Goal: Information Seeking & Learning: Learn about a topic

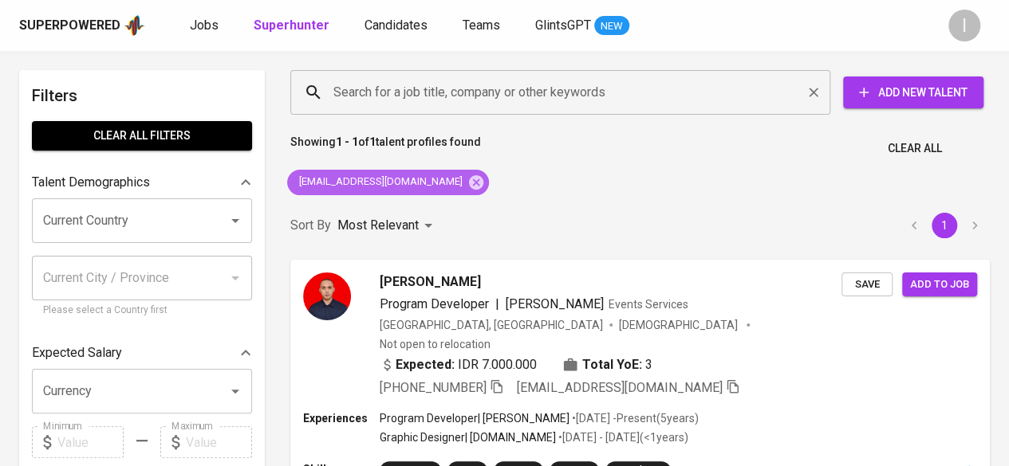
drag, startPoint x: 441, startPoint y: 176, endPoint x: 483, endPoint y: 93, distance: 93.1
click at [469, 178] on icon at bounding box center [476, 182] width 14 height 14
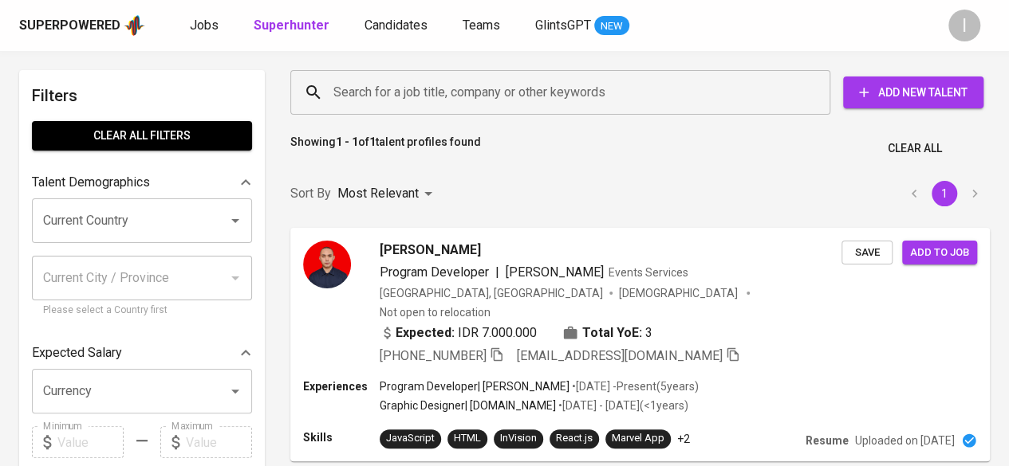
click at [483, 93] on input "Search for a job title, company or other keywords" at bounding box center [564, 92] width 470 height 30
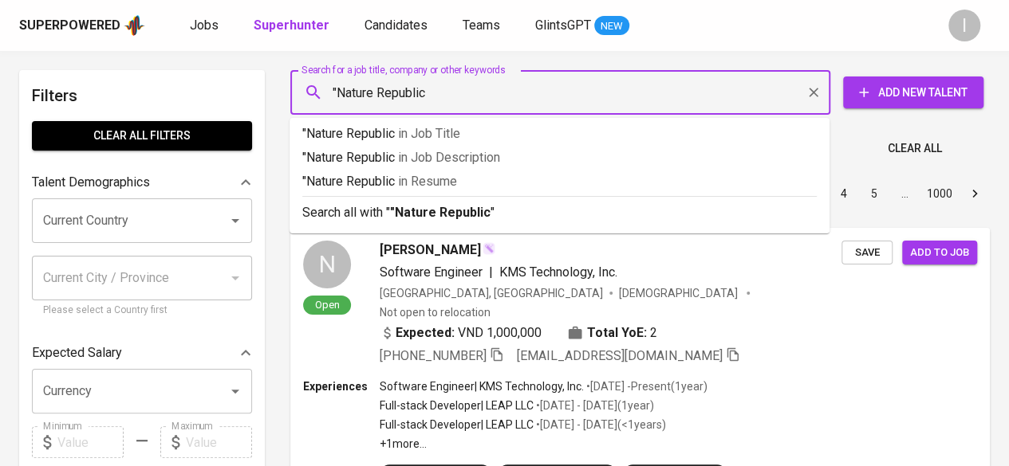
type input ""Nature Republic""
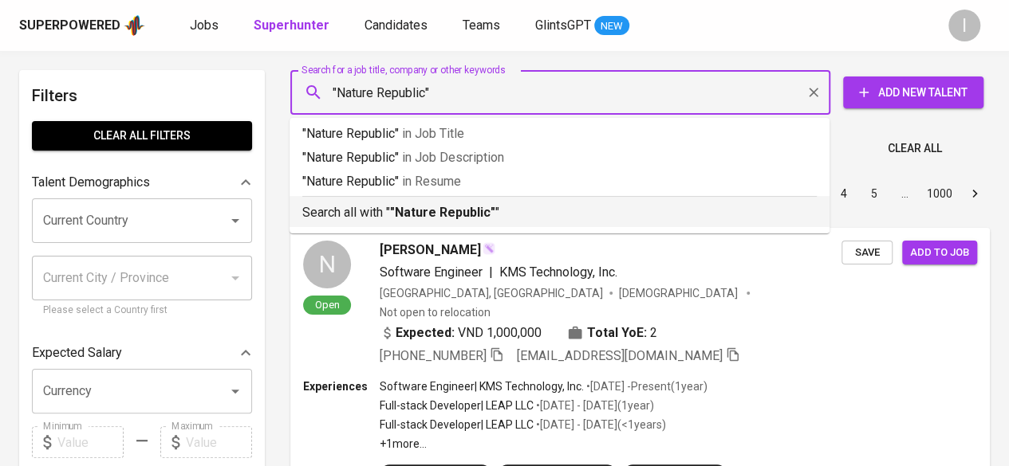
click at [525, 207] on p "Search all with " "Nature Republic" "" at bounding box center [559, 212] width 514 height 19
click at [525, 207] on div "Sort By Most Relevant MOST_RELEVANT 1 2 3 4 5 … 1000" at bounding box center [640, 194] width 718 height 49
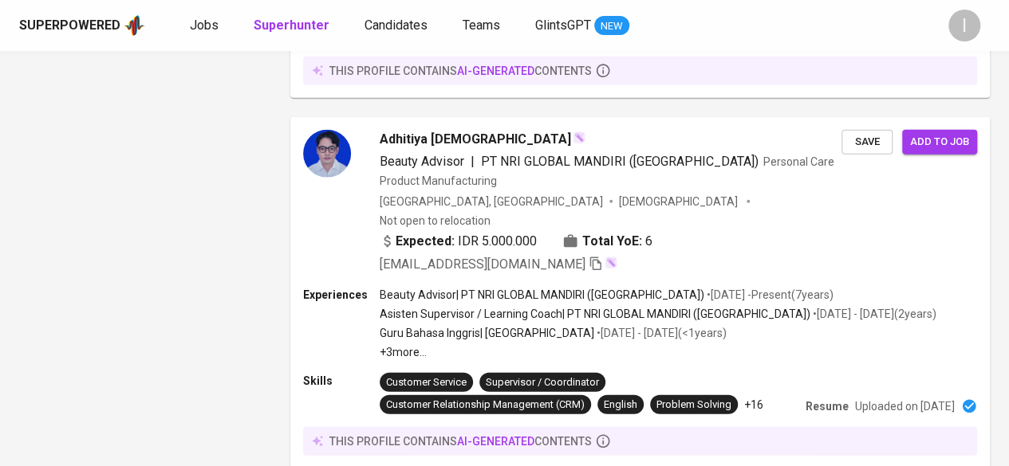
scroll to position [2709, 0]
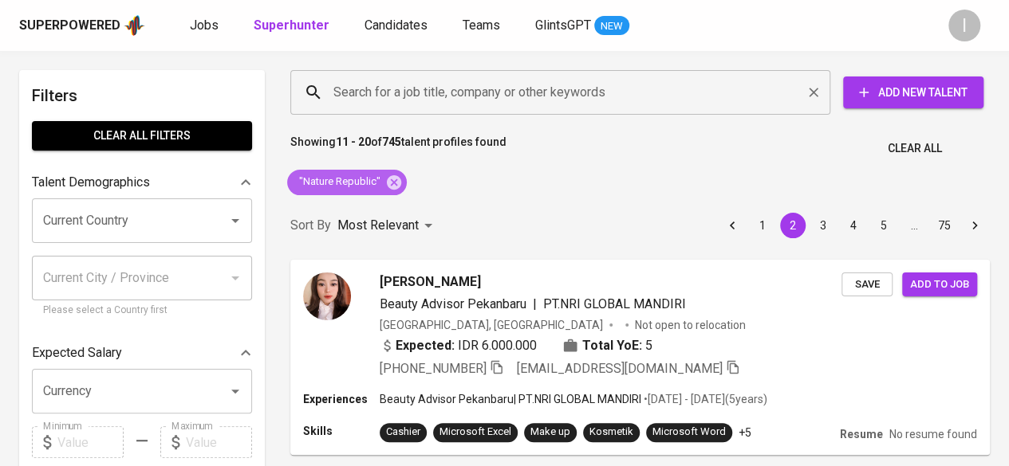
click at [400, 182] on icon at bounding box center [394, 183] width 18 height 18
click at [432, 93] on input "Search for a job title, company or other keywords" at bounding box center [564, 92] width 470 height 30
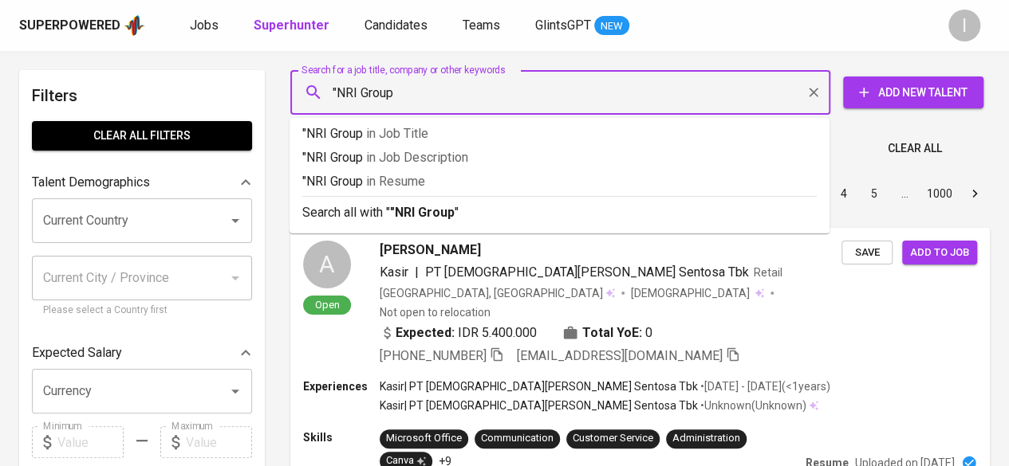
type input ""NRI Group""
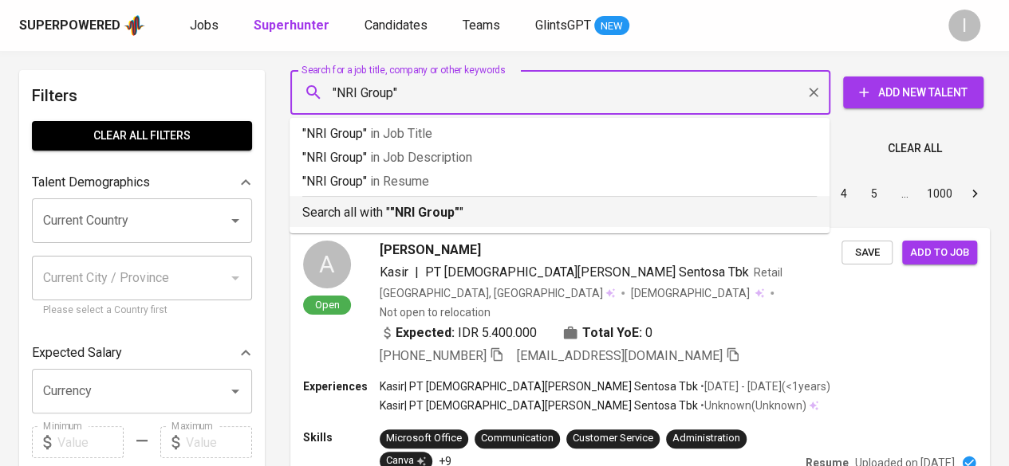
click at [477, 197] on div "Search all with " "NRI Group" "" at bounding box center [559, 209] width 514 height 26
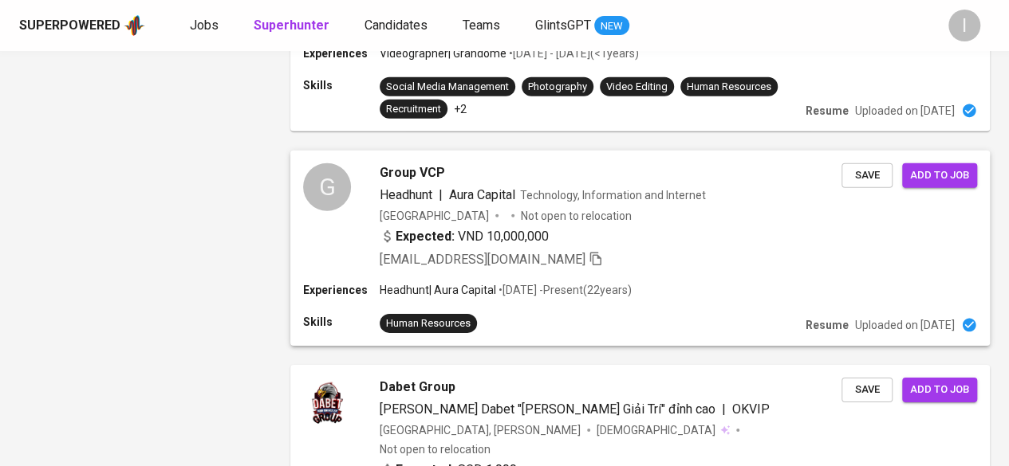
scroll to position [2387, 0]
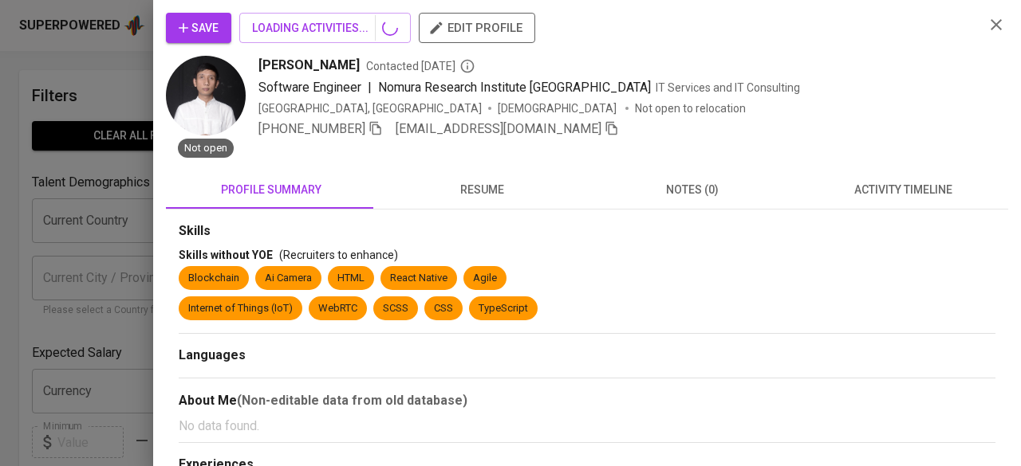
click at [978, 33] on div "Save LOADING ACTIVITIES... edit profile Not open [PERSON_NAME] Contacted [DATE]…" at bounding box center [587, 85] width 842 height 145
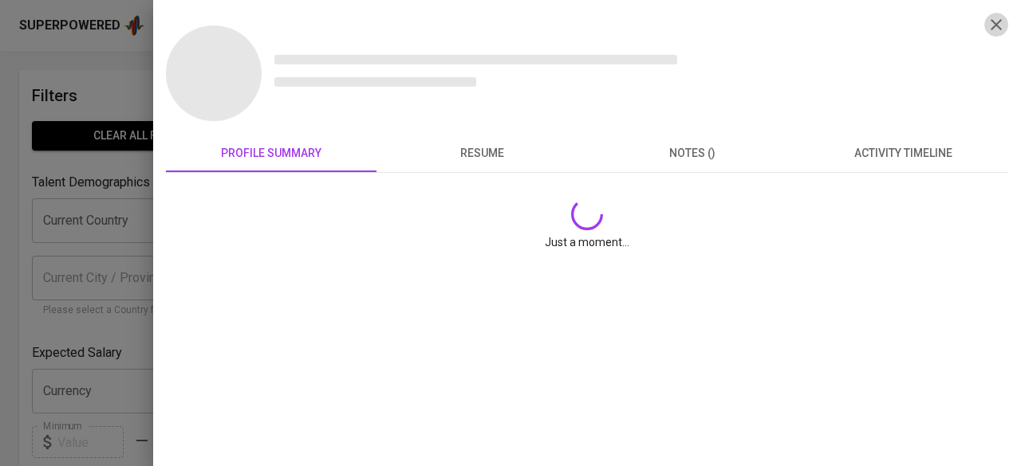
click at [990, 30] on icon "button" at bounding box center [995, 24] width 19 height 19
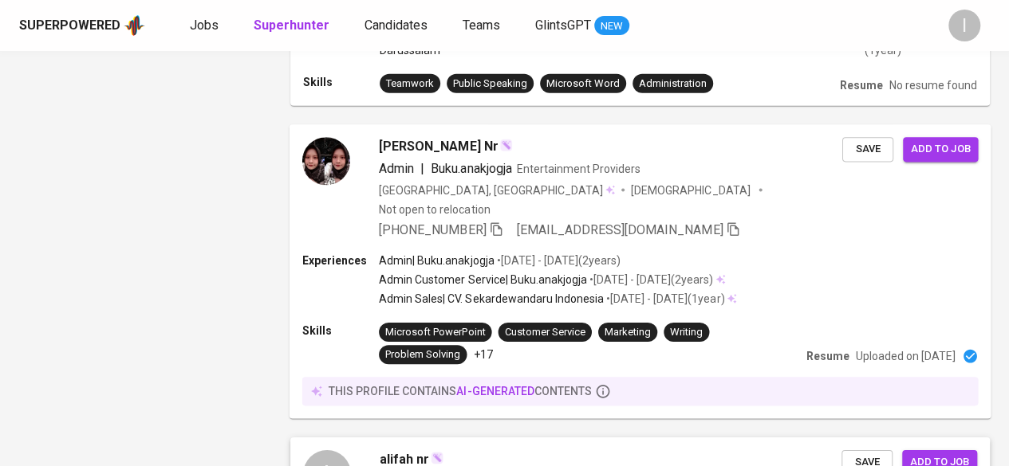
scroll to position [2390, 0]
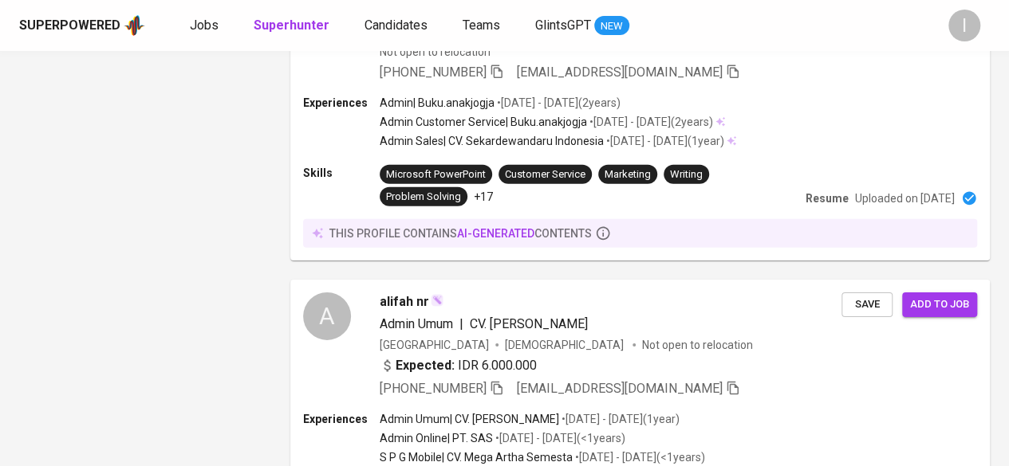
scroll to position [2390, 0]
